Goal: Obtain resource: Download file/media

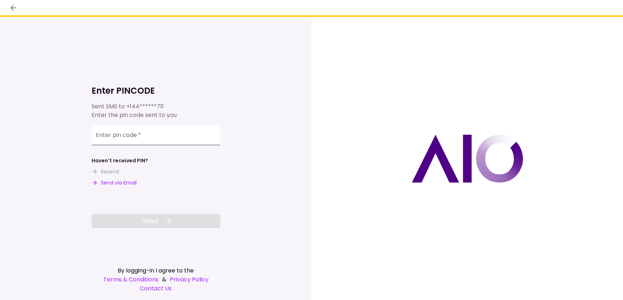
click at [199, 134] on input "Enter pin code   *" at bounding box center [156, 135] width 129 height 20
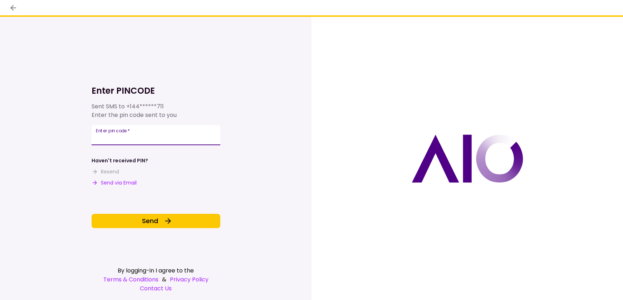
type input "******"
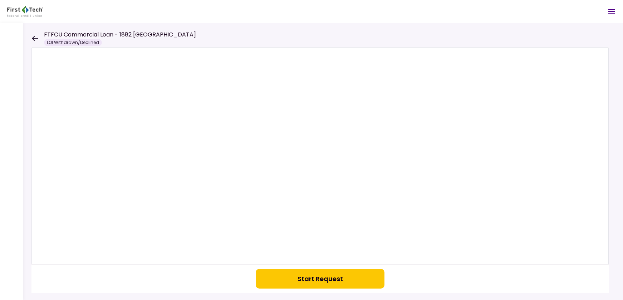
drag, startPoint x: 33, startPoint y: 33, endPoint x: 33, endPoint y: 37, distance: 4.7
click at [33, 34] on div "FTFCU Commercial Loan - 1882 New Scotland Road LOI Withdrawn/Declined" at bounding box center [113, 38] width 165 height 16
click at [33, 37] on icon at bounding box center [35, 38] width 6 height 5
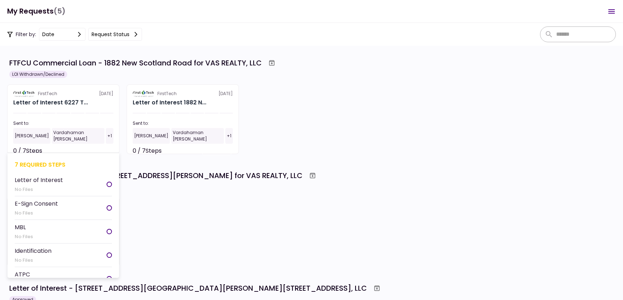
click at [55, 184] on div "Letter of Interest" at bounding box center [39, 180] width 48 height 9
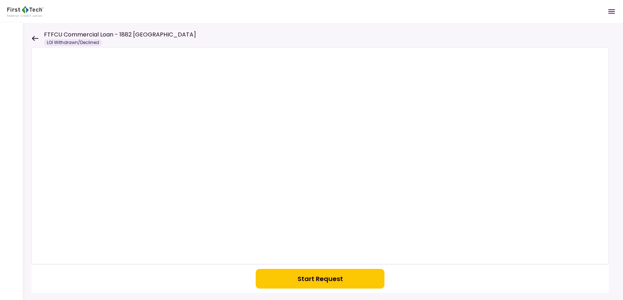
click at [326, 284] on button "Start Request" at bounding box center [320, 279] width 129 height 20
click at [36, 36] on icon at bounding box center [34, 38] width 7 height 5
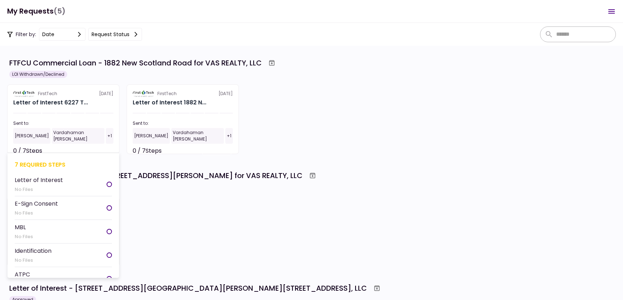
click at [62, 179] on li "Letter of Interest No Files" at bounding box center [63, 185] width 97 height 24
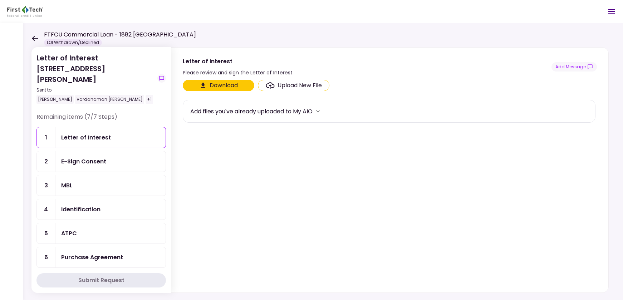
click at [218, 88] on button "Download" at bounding box center [219, 85] width 72 height 11
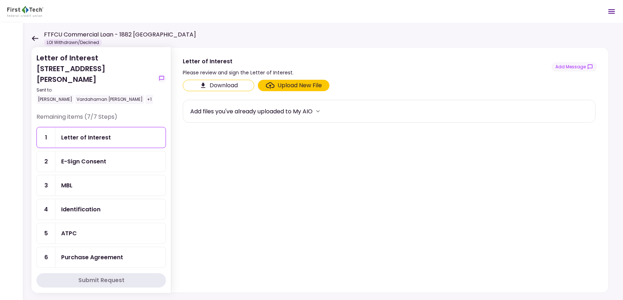
click at [574, 173] on section "Download Upload New File Add files you've already uploaded to My AIO" at bounding box center [390, 185] width 414 height 210
